Goal: Information Seeking & Learning: Find specific fact

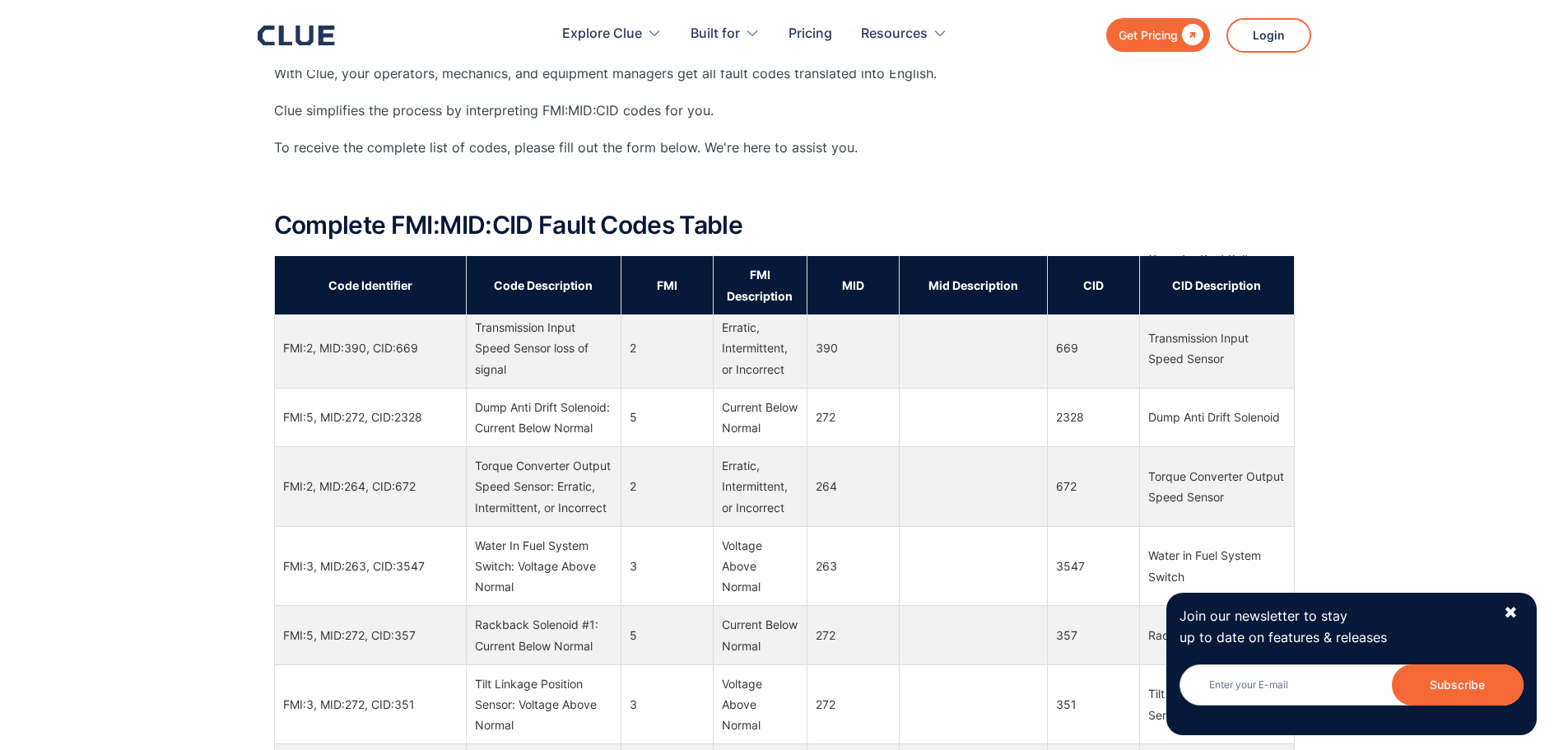
scroll to position [1318, 0]
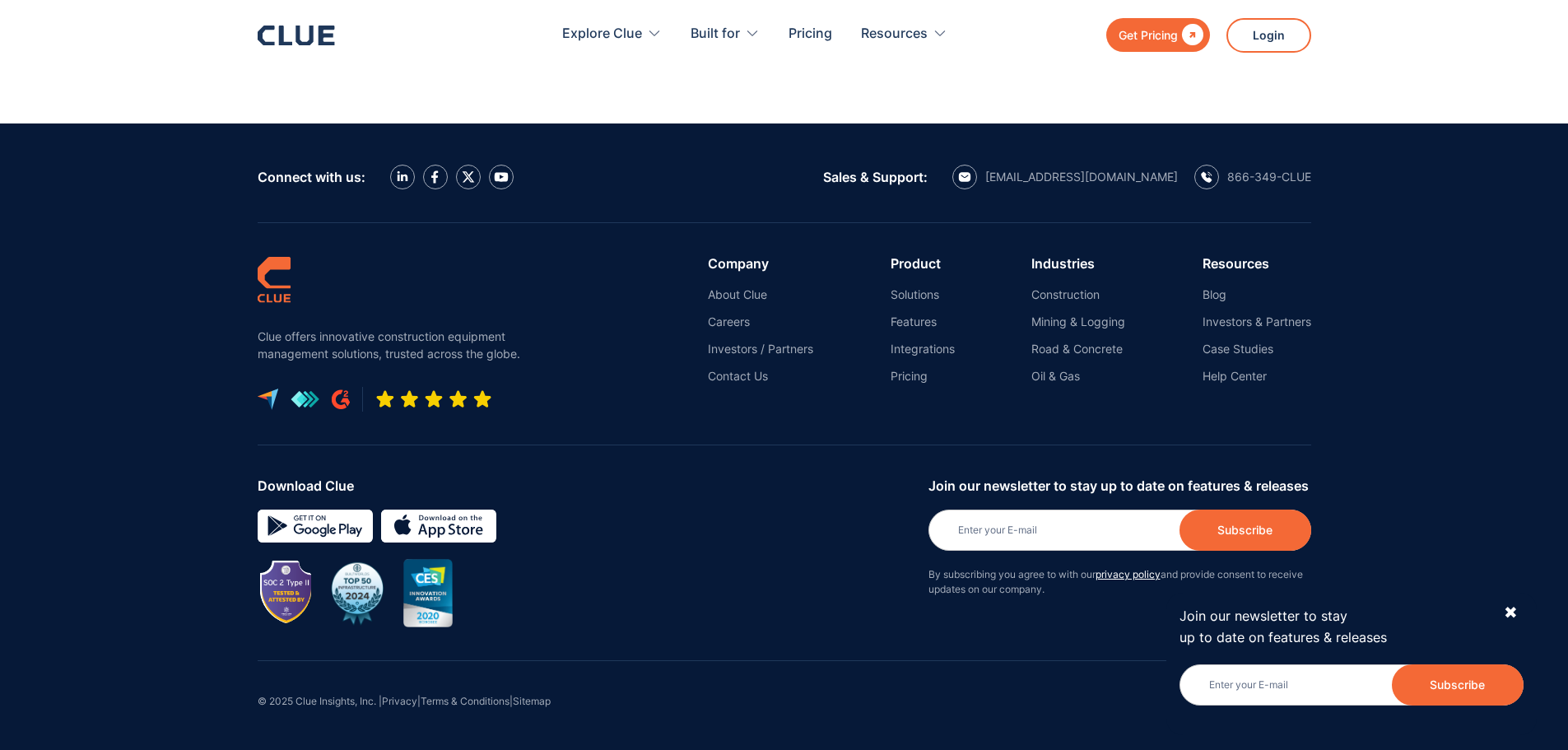
drag, startPoint x: 1404, startPoint y: 77, endPoint x: 1401, endPoint y: 300, distance: 223.0
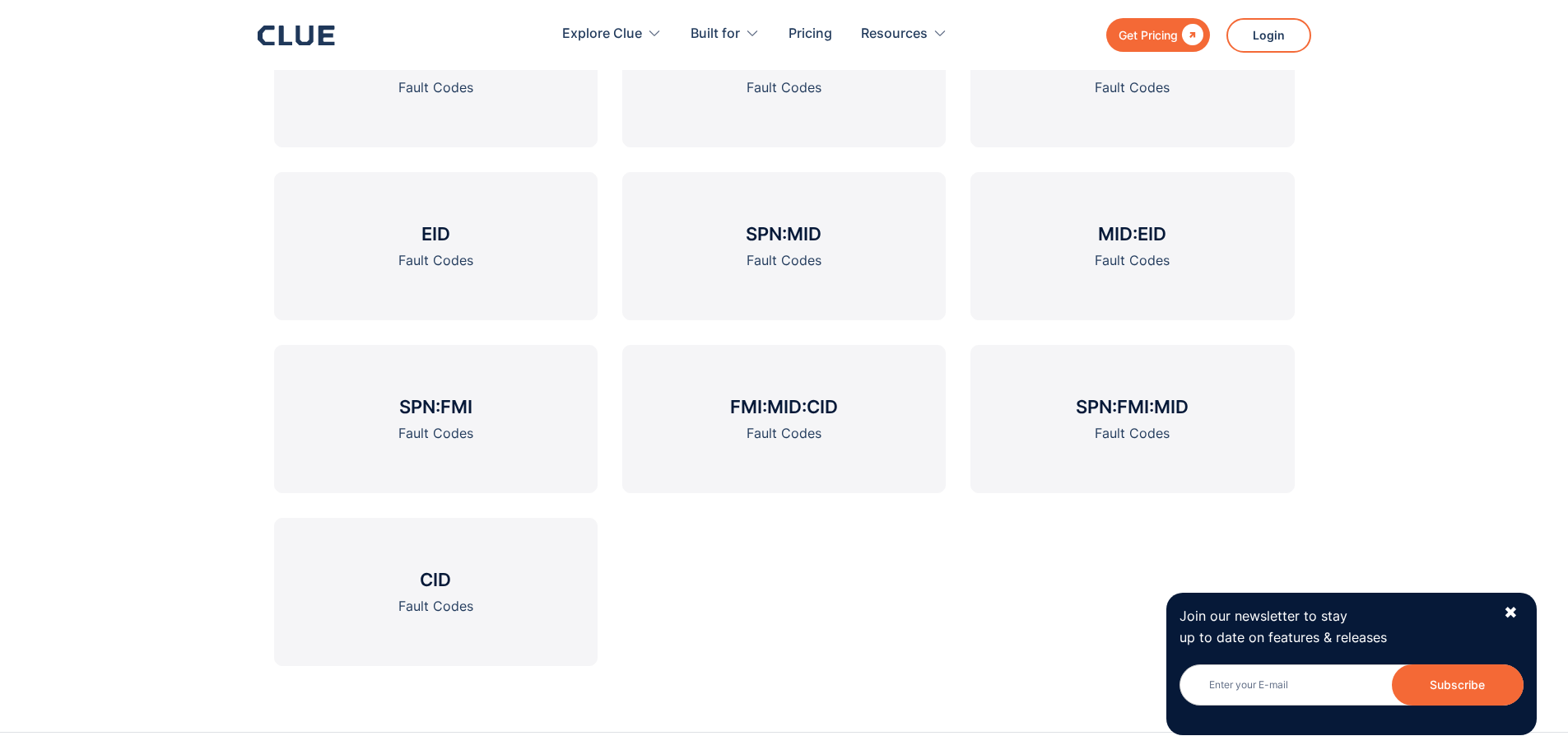
scroll to position [2713, 0]
click at [446, 557] on link "CID Fault Codes" at bounding box center [436, 591] width 324 height 149
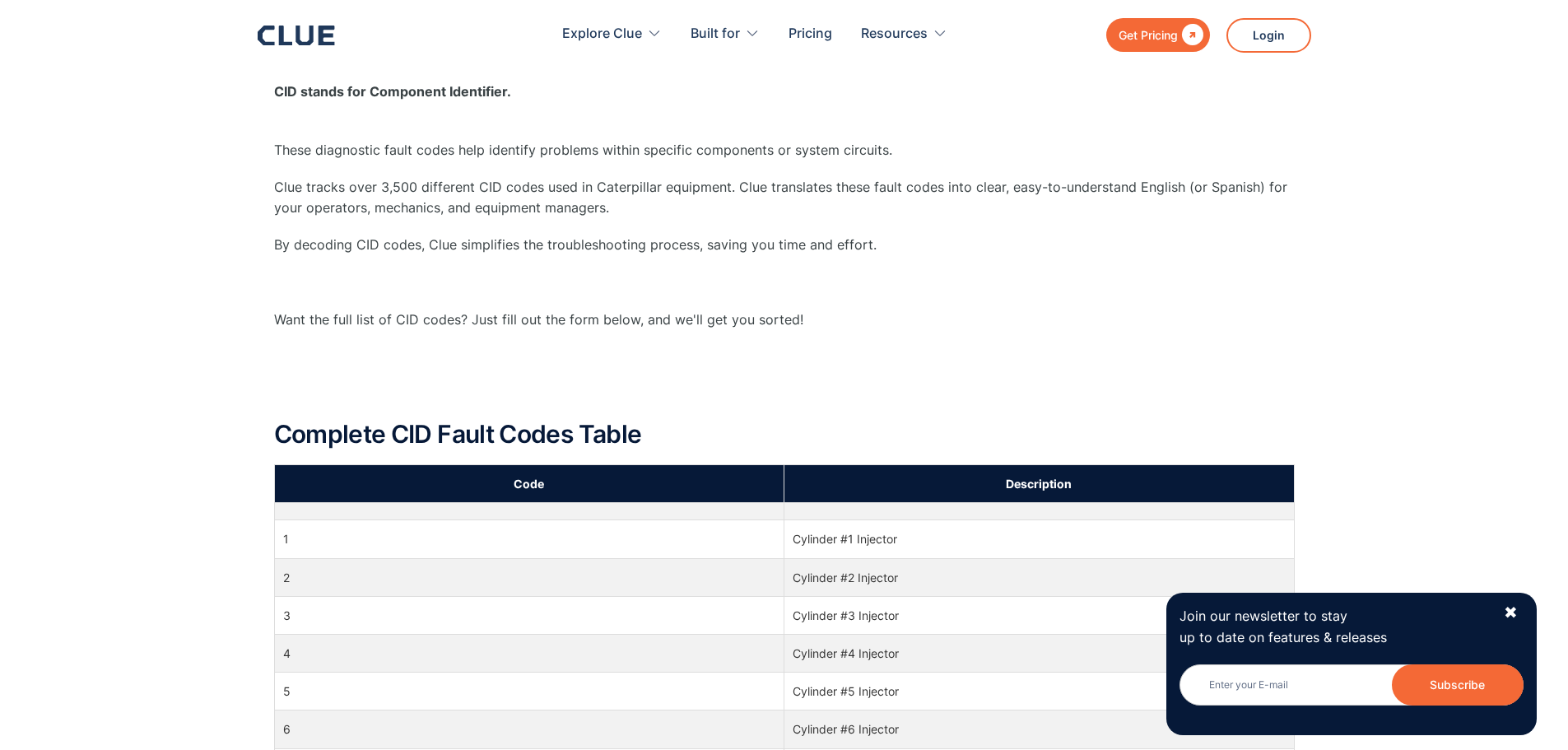
scroll to position [412, 0]
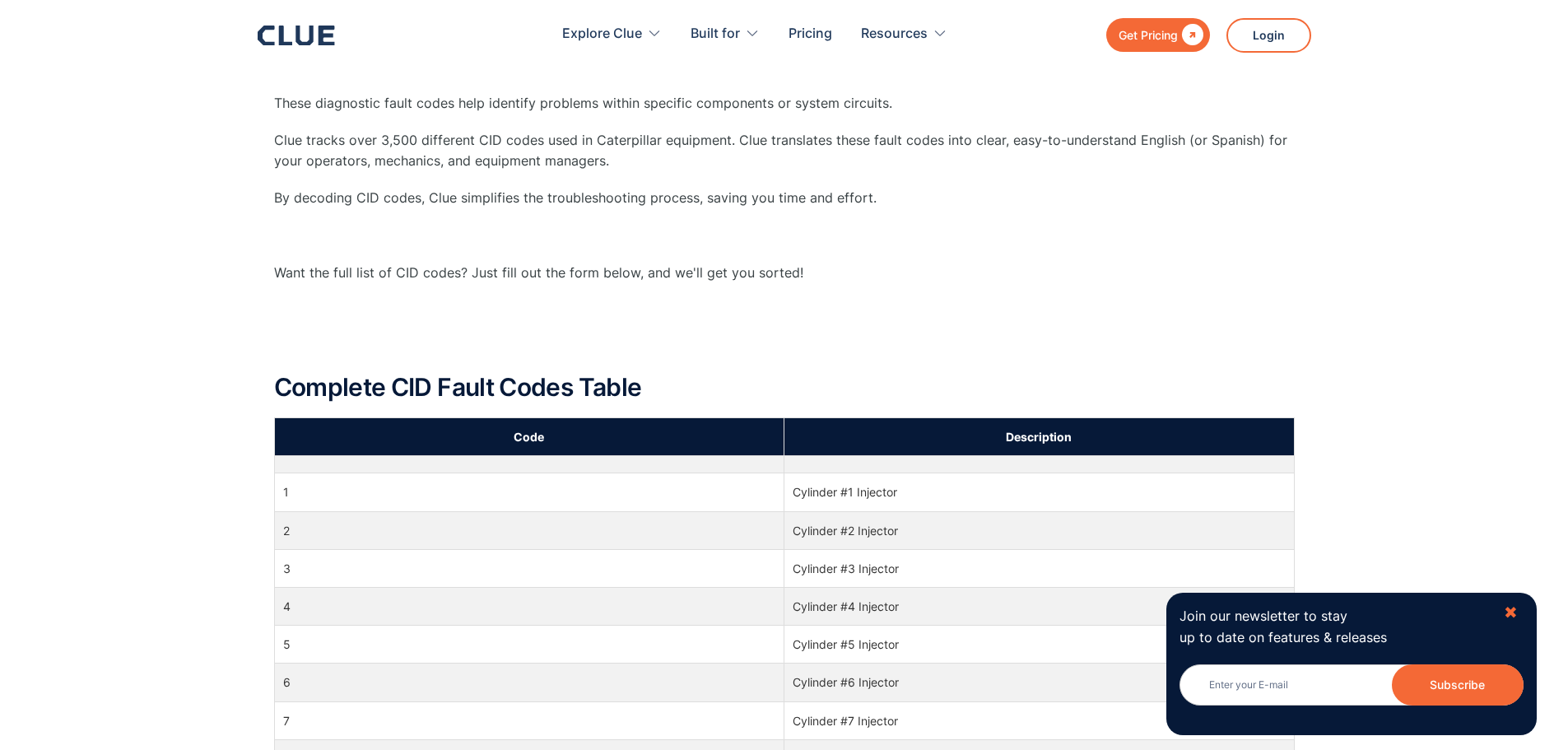
click at [1509, 609] on div "✖" at bounding box center [1512, 613] width 14 height 21
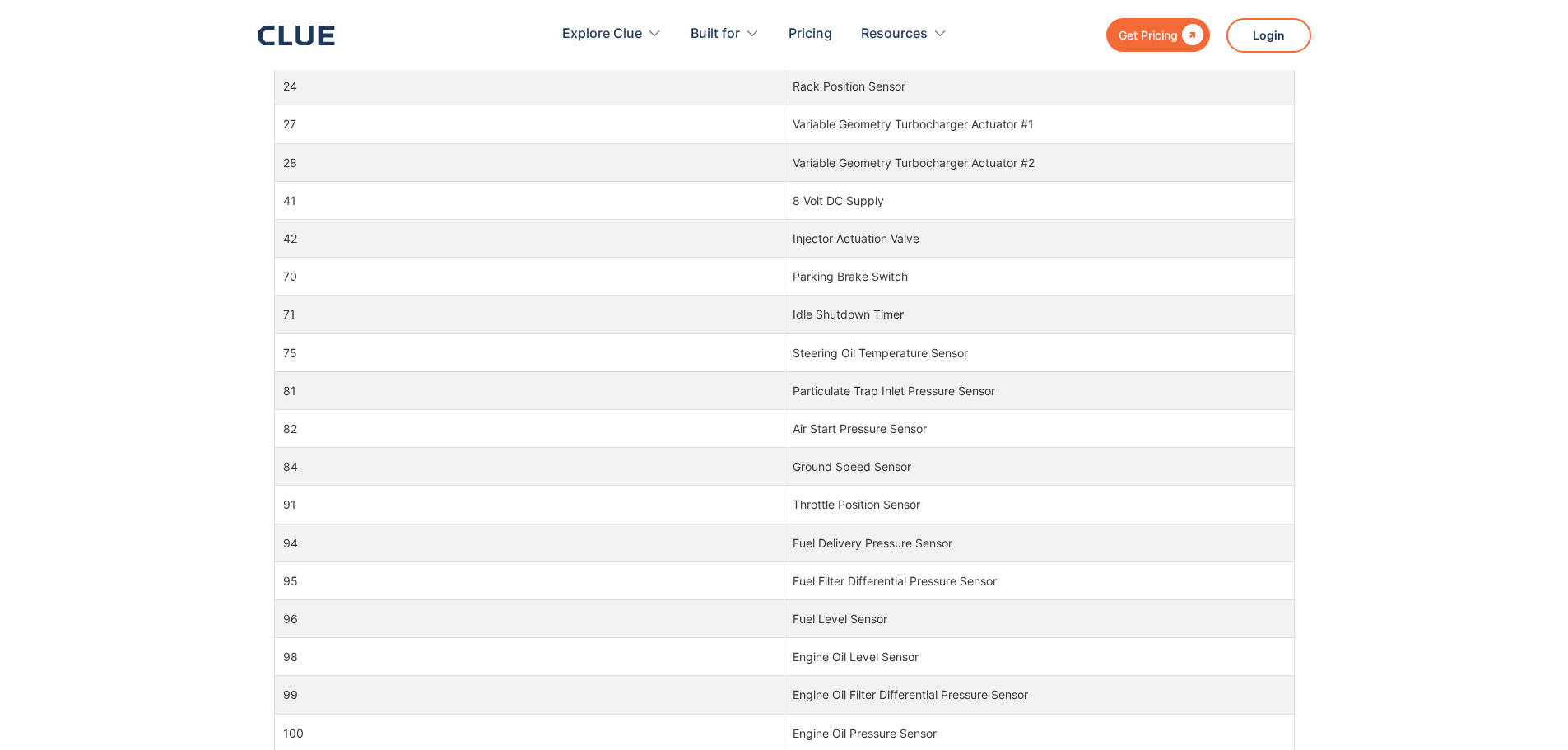
scroll to position [659, 0]
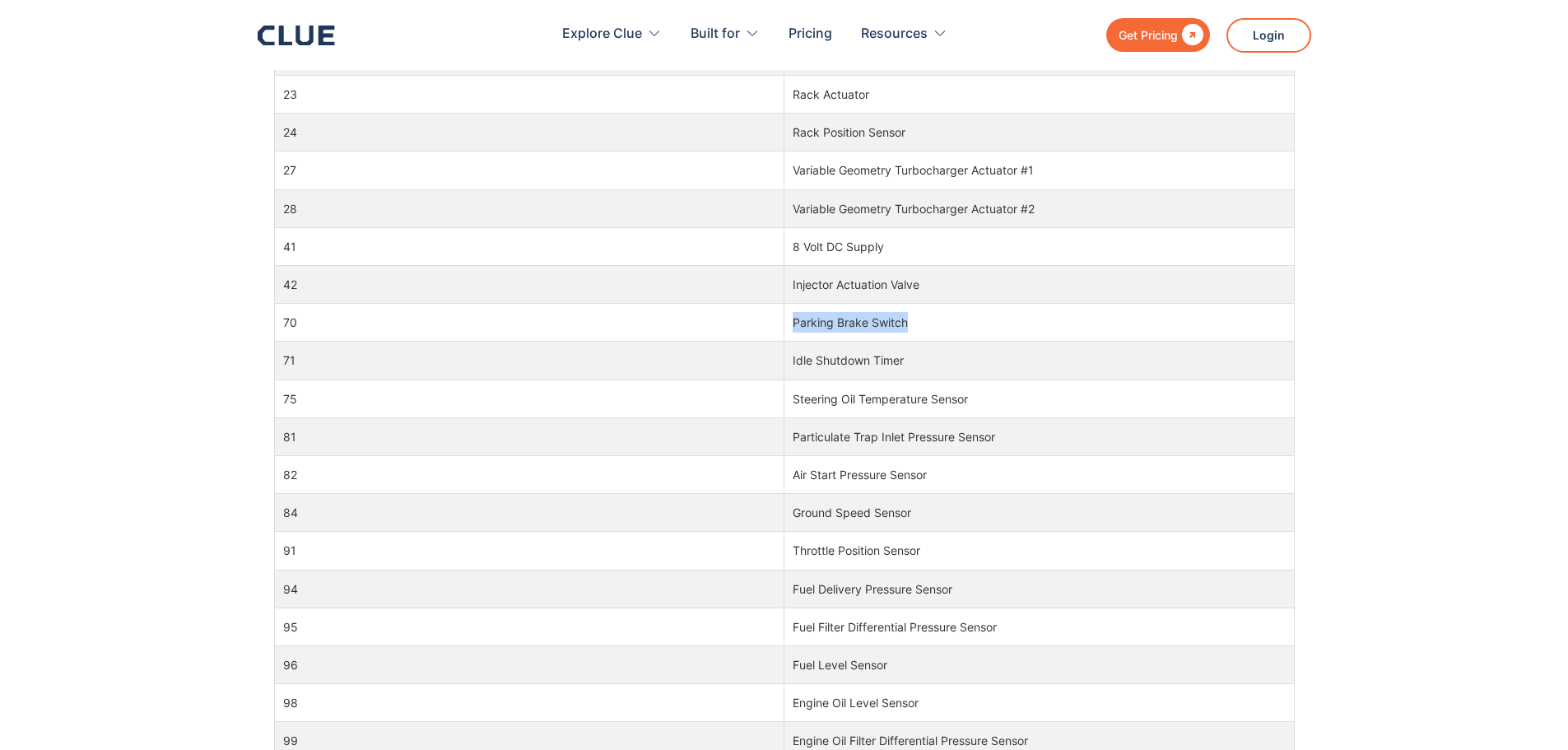
drag, startPoint x: 788, startPoint y: 324, endPoint x: 952, endPoint y: 321, distance: 164.0
click at [952, 321] on td "Parking Brake Switch" at bounding box center [1039, 323] width 511 height 38
click at [954, 321] on td "Parking Brake Switch" at bounding box center [1039, 323] width 511 height 38
click at [895, 324] on td "Parking Brake Switch" at bounding box center [1039, 323] width 511 height 38
click at [905, 324] on td "Parking Brake Switch" at bounding box center [1039, 323] width 511 height 38
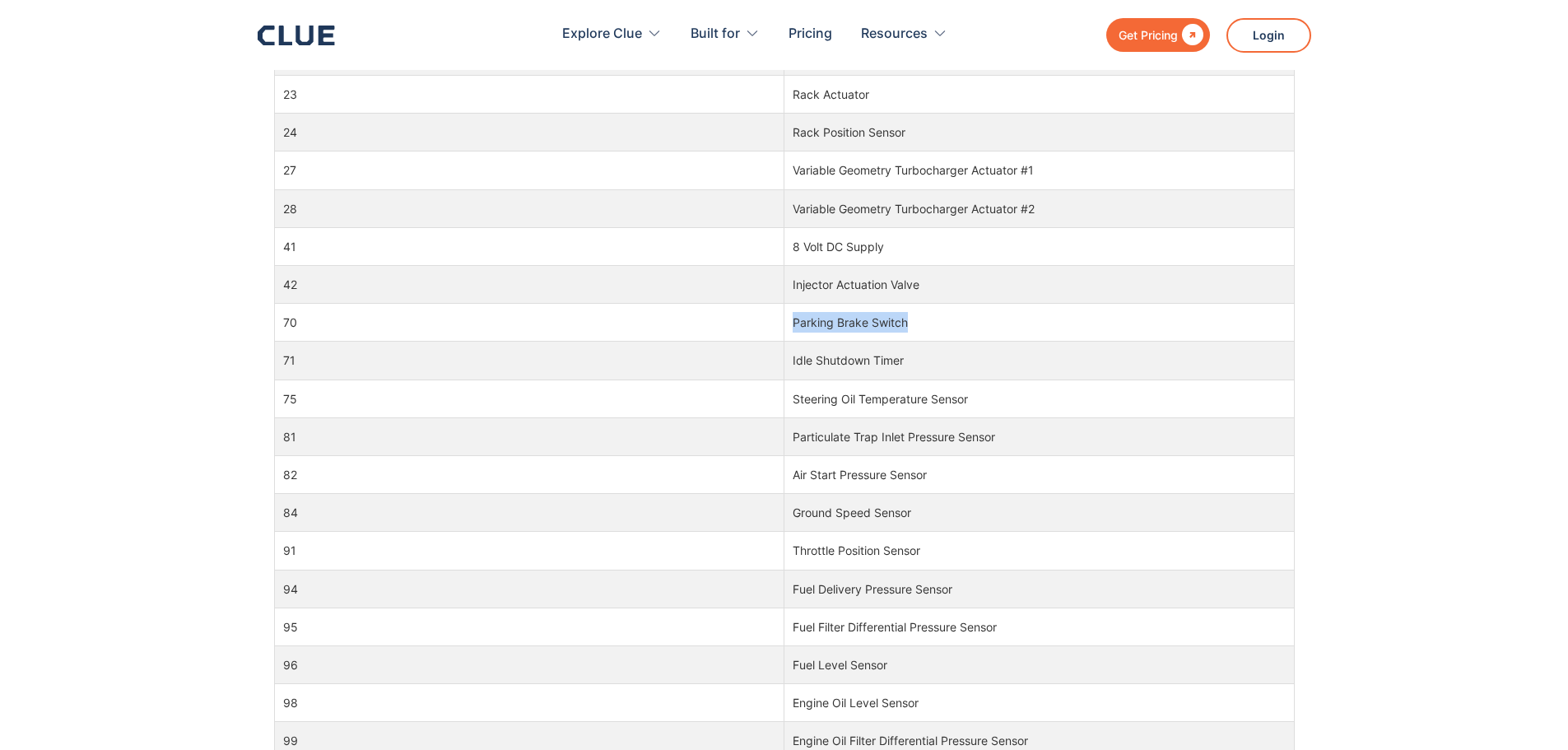
drag, startPoint x: 907, startPoint y: 324, endPoint x: 786, endPoint y: 320, distance: 121.1
click at [786, 320] on td "Parking Brake Switch" at bounding box center [1039, 323] width 511 height 38
click at [790, 319] on td "Parking Brake Switch" at bounding box center [1039, 323] width 511 height 38
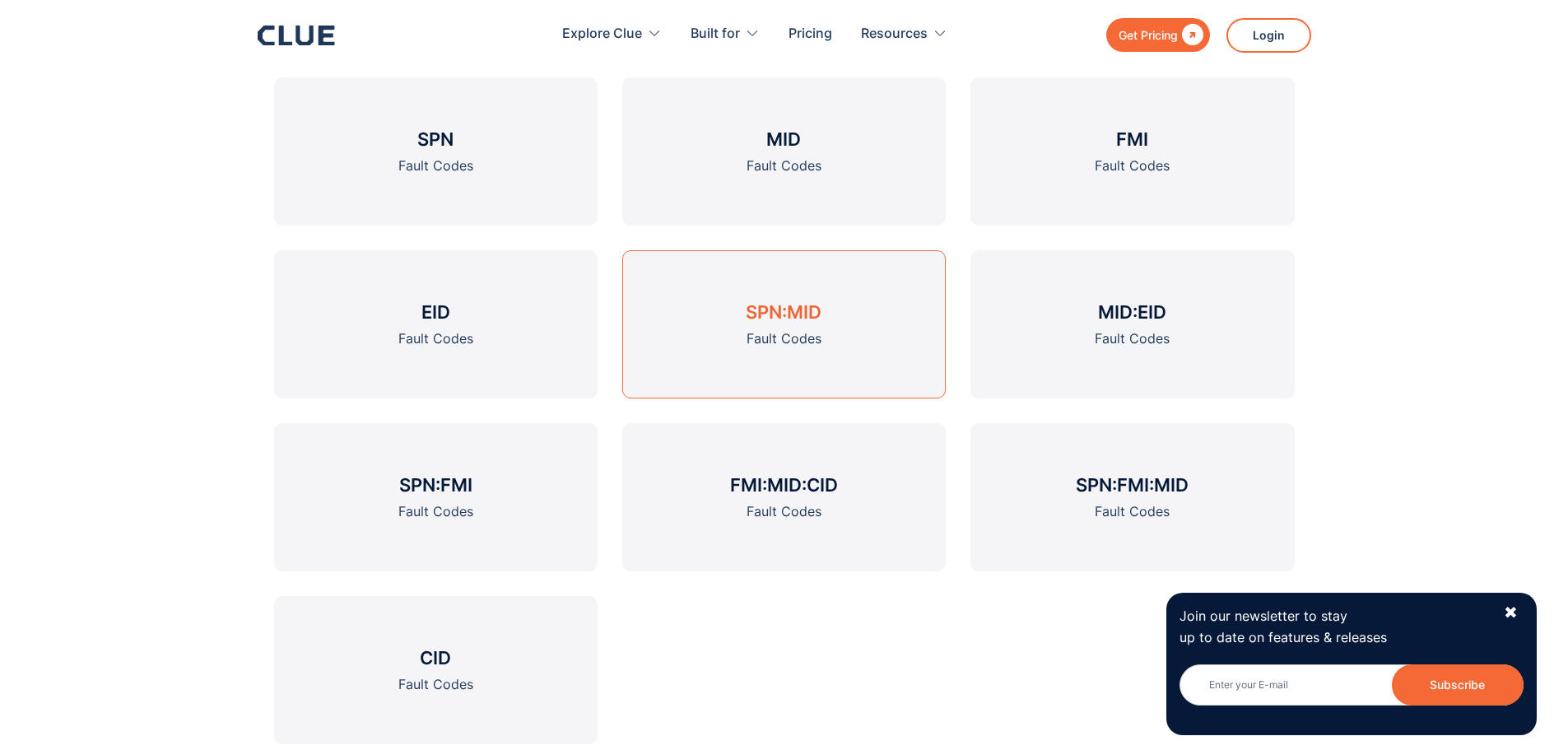
scroll to position [2603, 0]
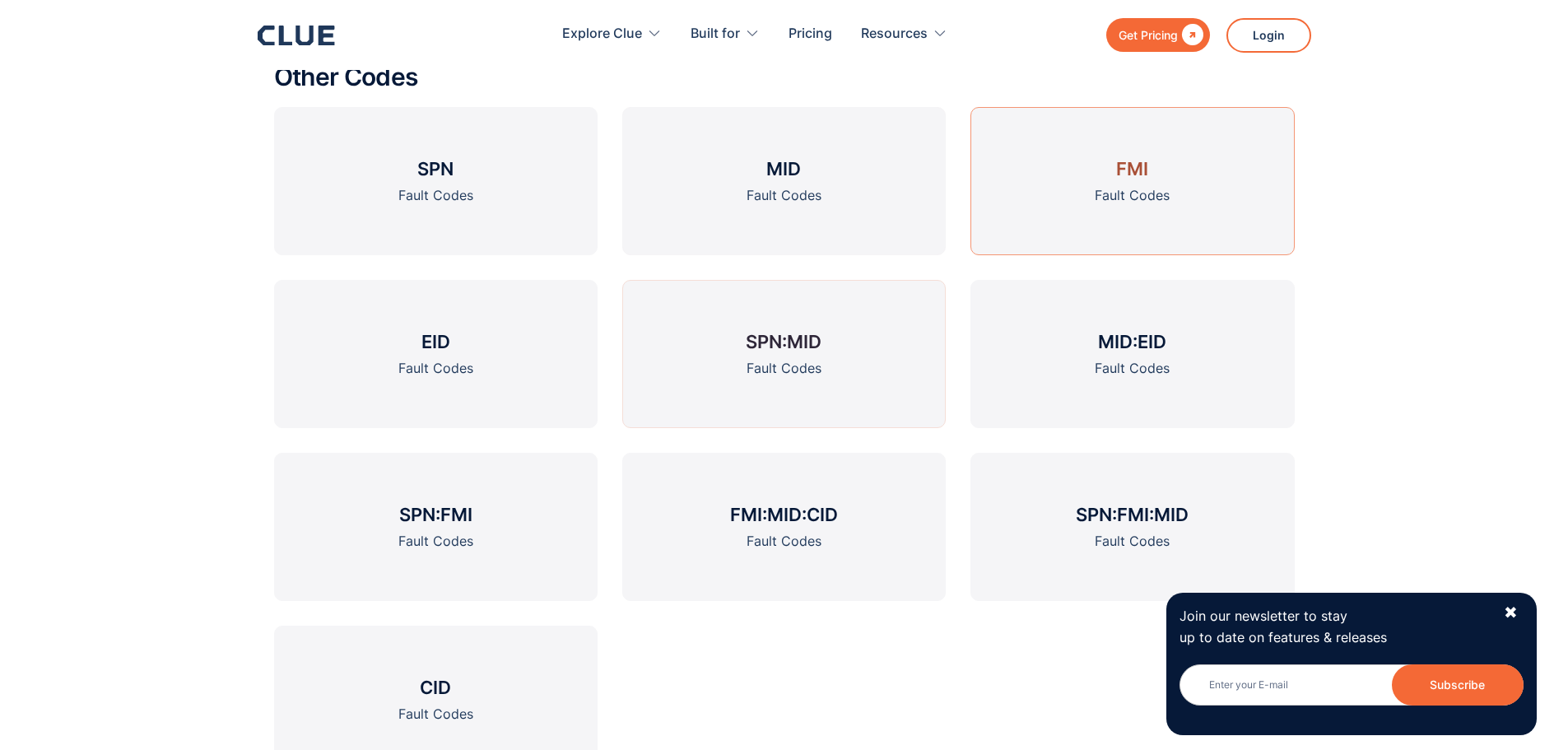
click at [1078, 173] on link "FMI Fault Codes" at bounding box center [1132, 182] width 324 height 149
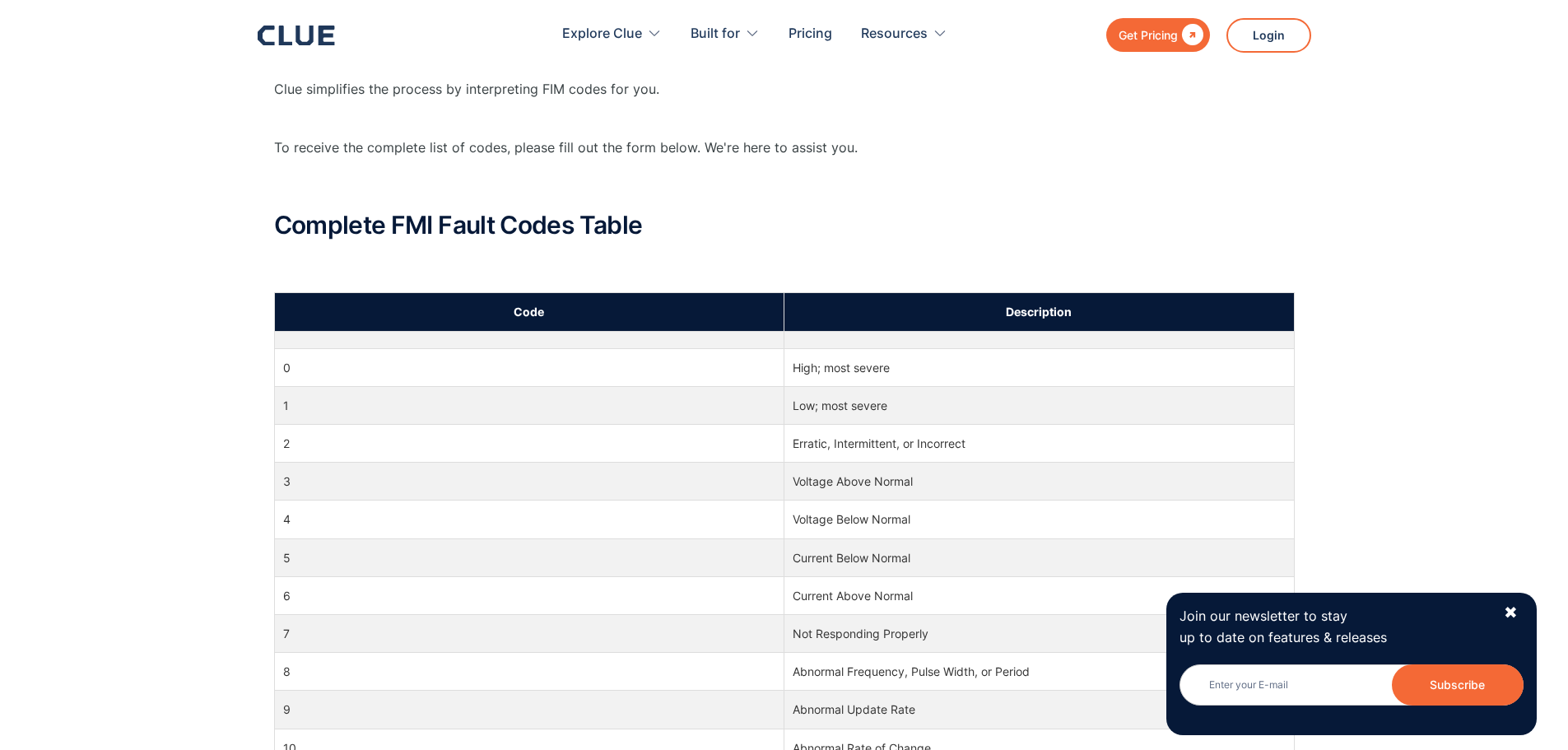
scroll to position [576, 0]
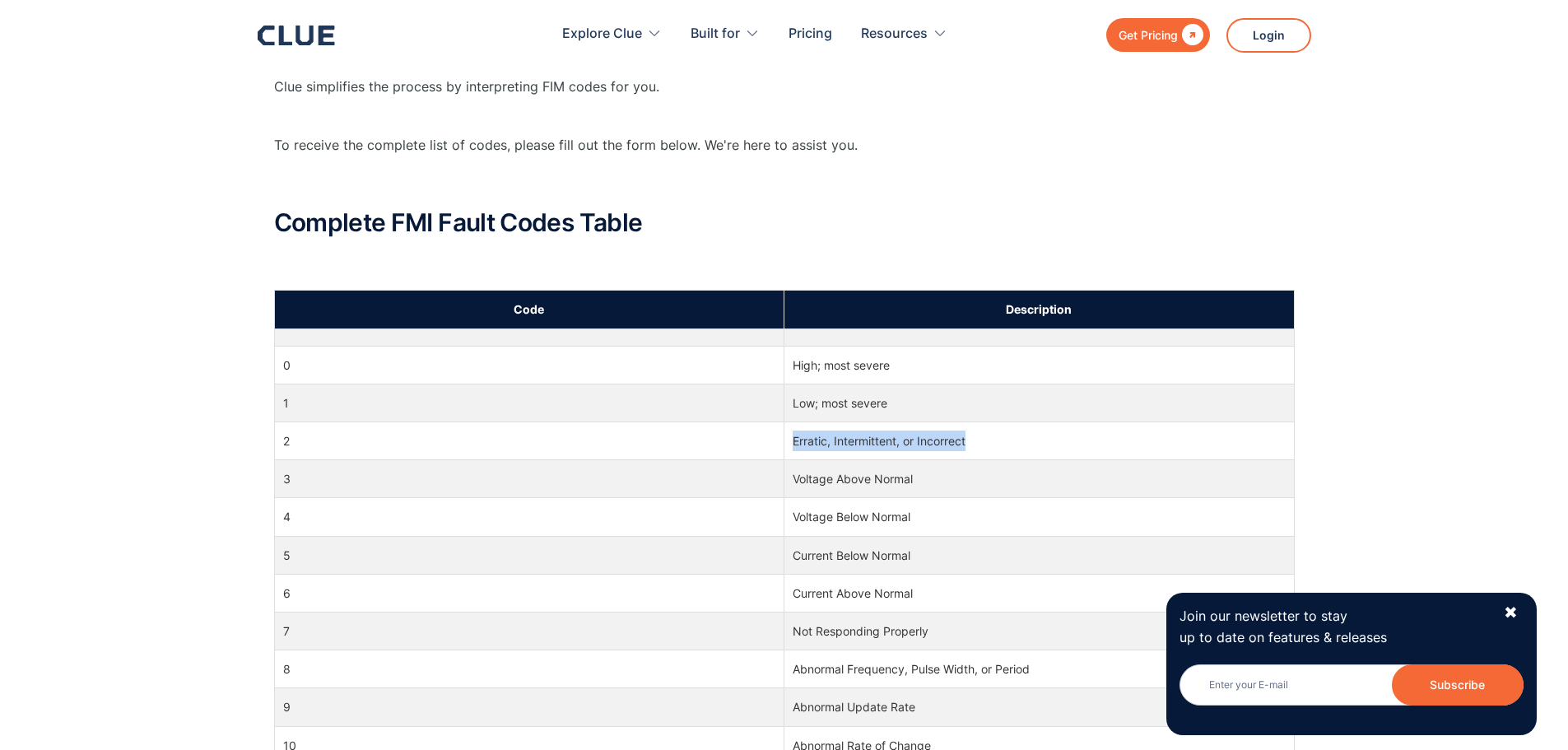
drag, startPoint x: 792, startPoint y: 439, endPoint x: 968, endPoint y: 425, distance: 176.6
click at [968, 425] on td "Erratic, Intermittent, or Incorrect" at bounding box center [1039, 441] width 511 height 38
click at [986, 430] on td "Erratic, Intermittent, or Incorrect" at bounding box center [1039, 441] width 511 height 38
drag, startPoint x: 982, startPoint y: 438, endPoint x: 784, endPoint y: 431, distance: 198.1
click at [784, 431] on td "Erratic, Intermittent, or Incorrect" at bounding box center [1039, 441] width 511 height 38
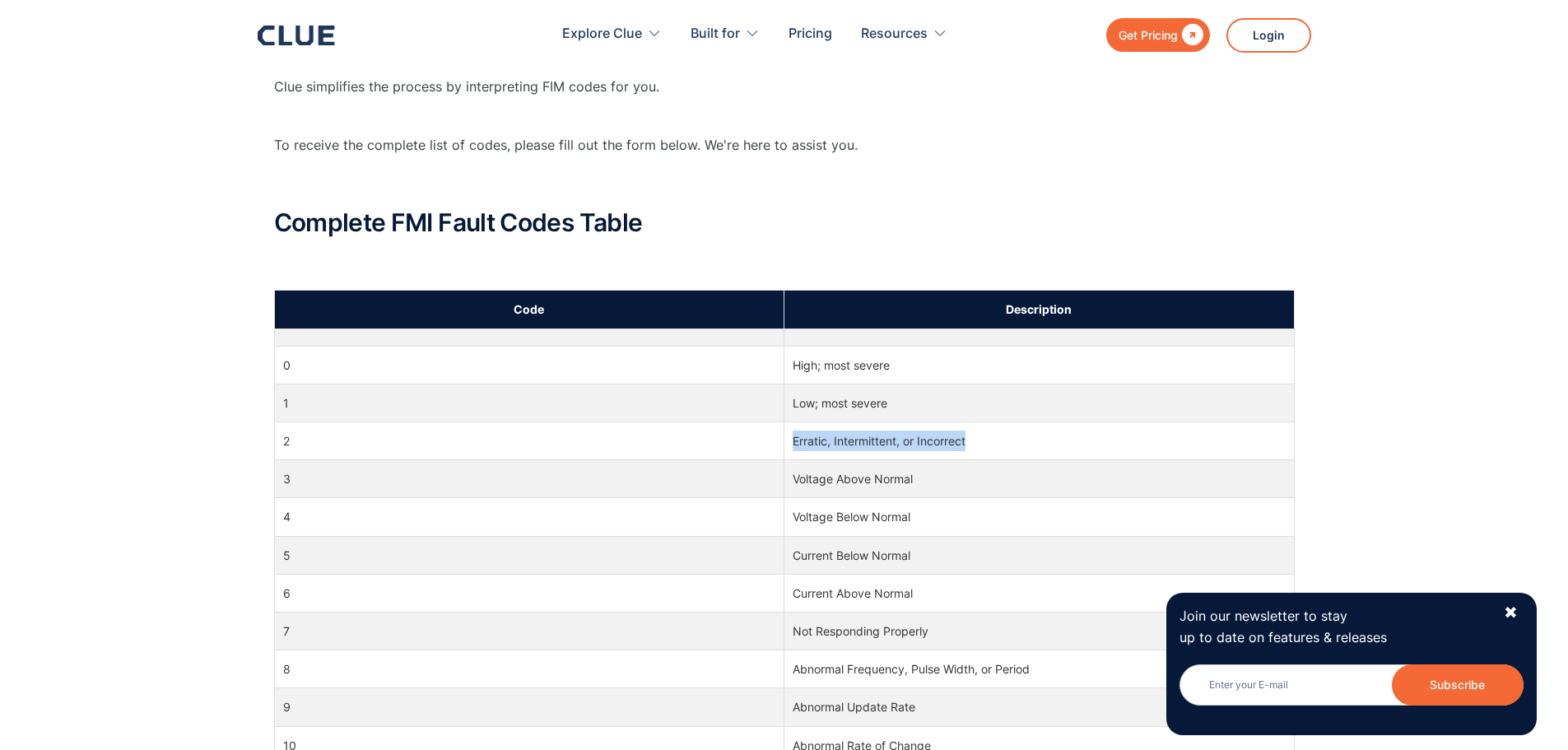
click at [801, 433] on td "Erratic, Intermittent, or Incorrect" at bounding box center [1039, 441] width 511 height 38
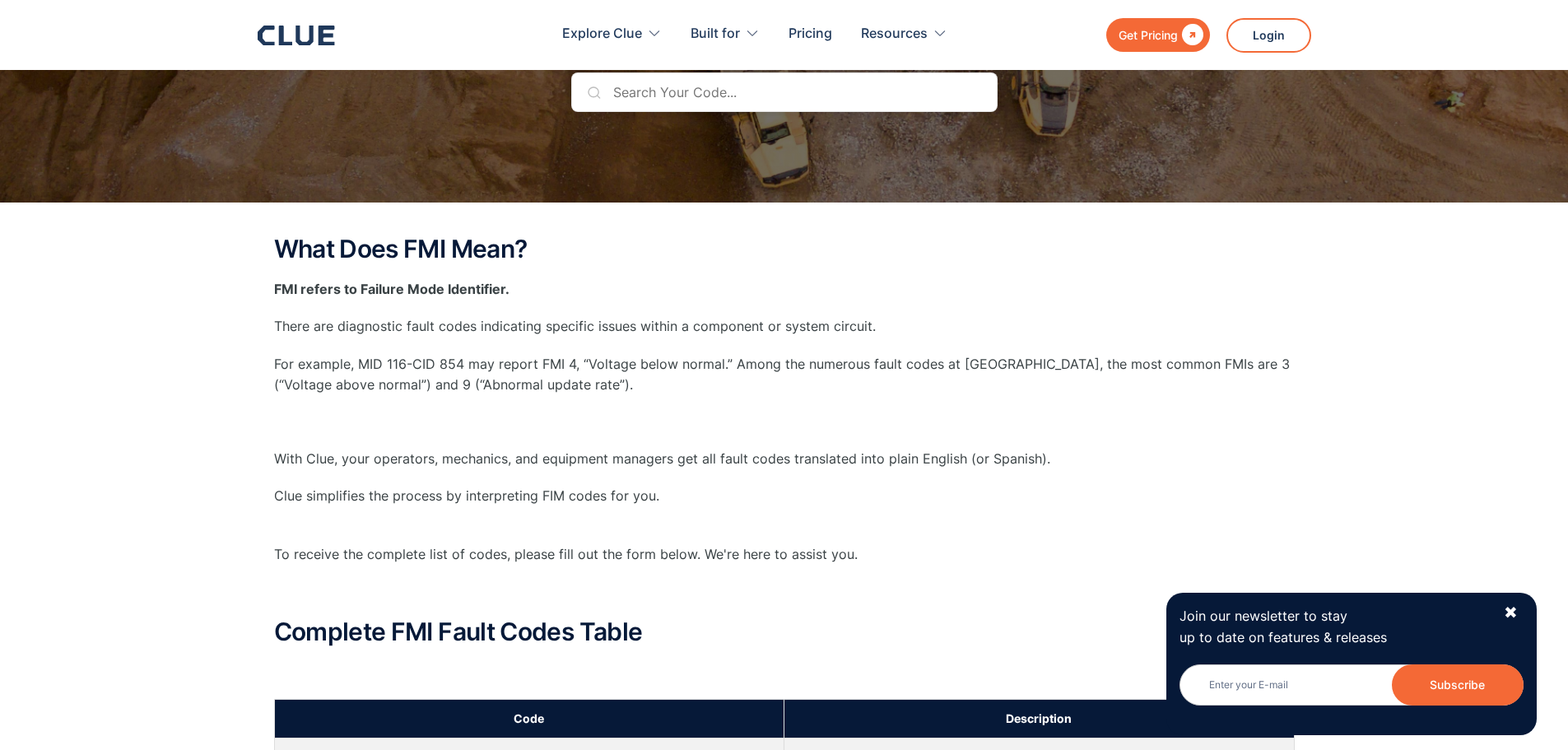
scroll to position [165, 0]
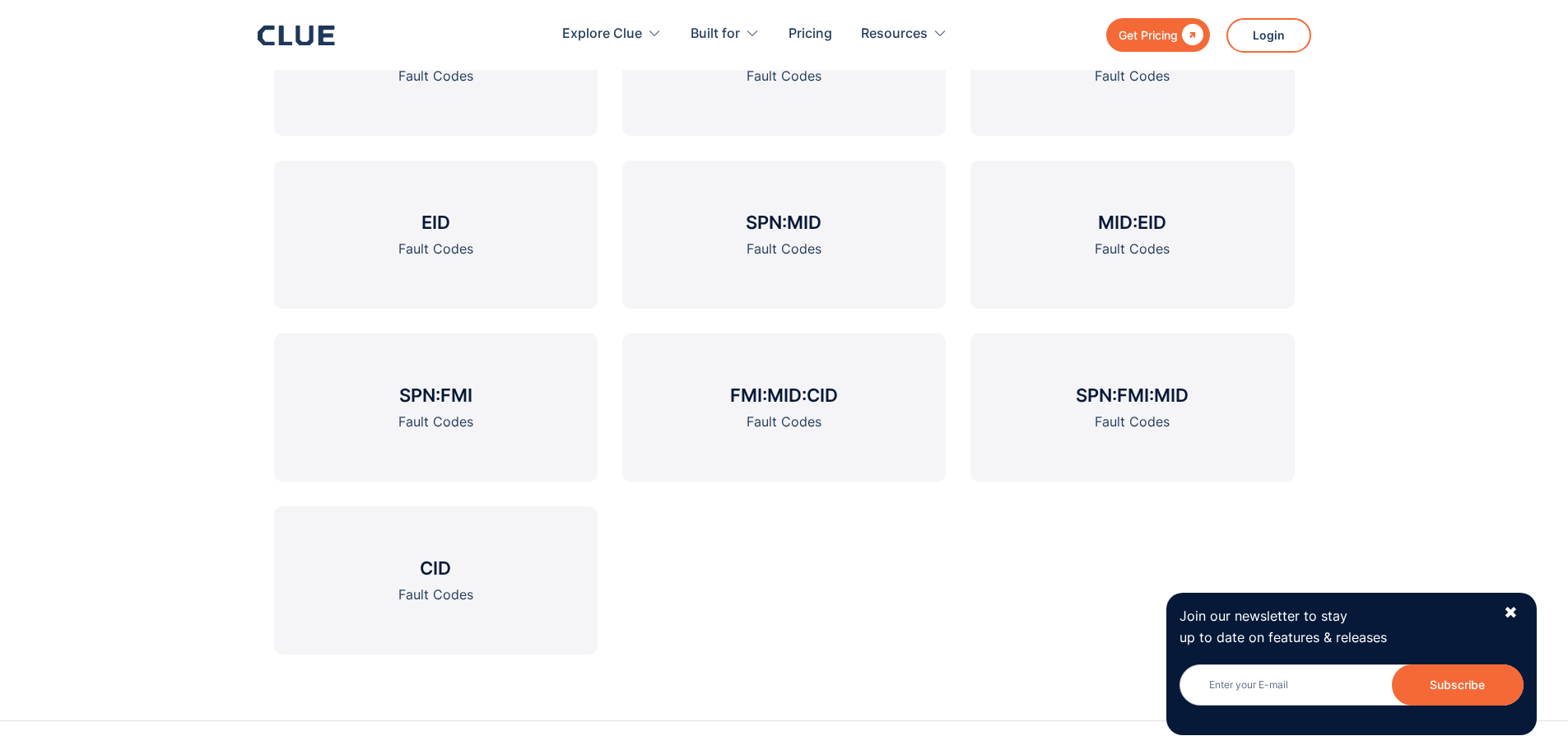
scroll to position [2658, 0]
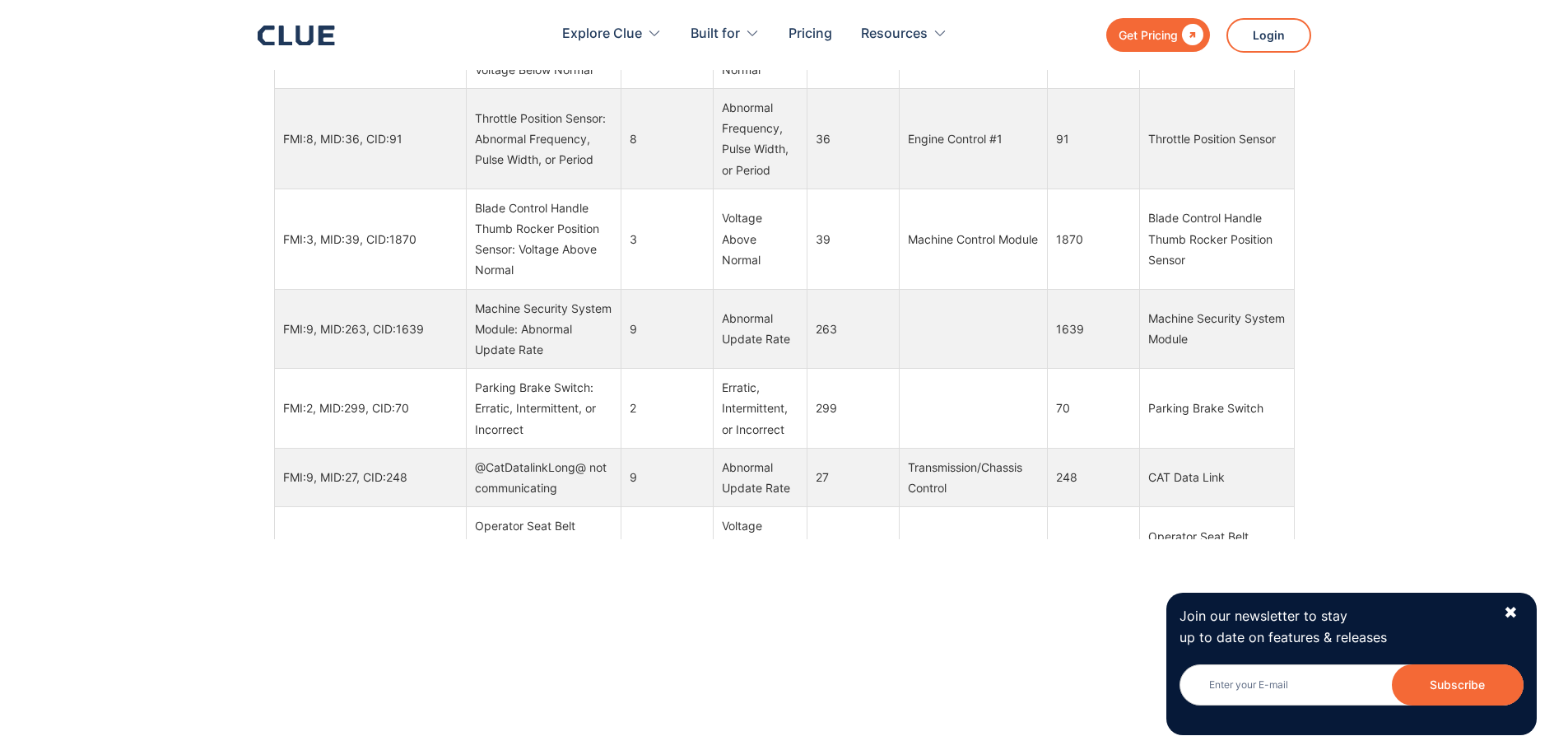
scroll to position [3336, 0]
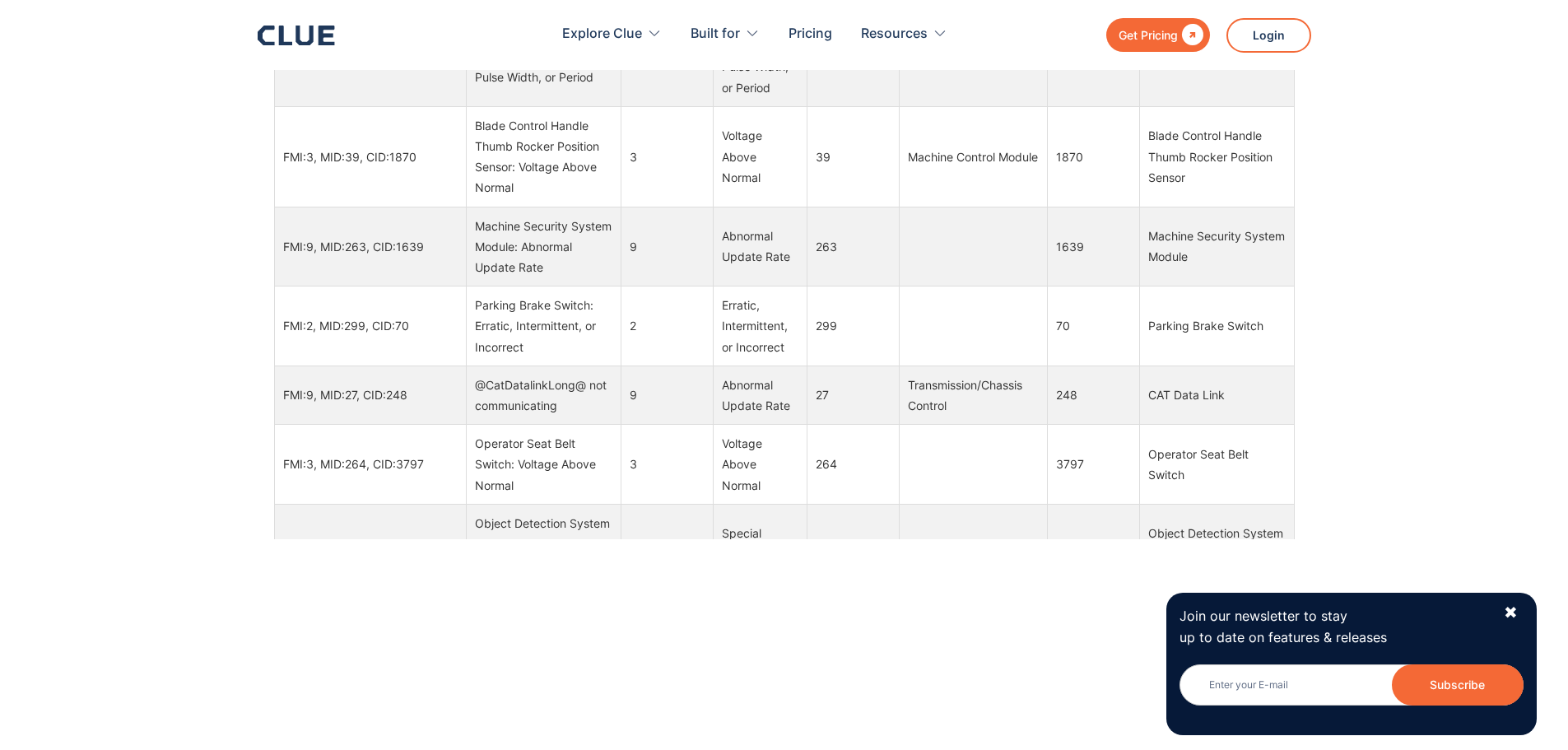
drag, startPoint x: 1275, startPoint y: 371, endPoint x: 1141, endPoint y: 373, distance: 134.0
click at [1141, 367] on td "Parking Brake Switch" at bounding box center [1216, 326] width 155 height 80
copy div "Parking Brake Switch"
